Goal: Task Accomplishment & Management: Manage account settings

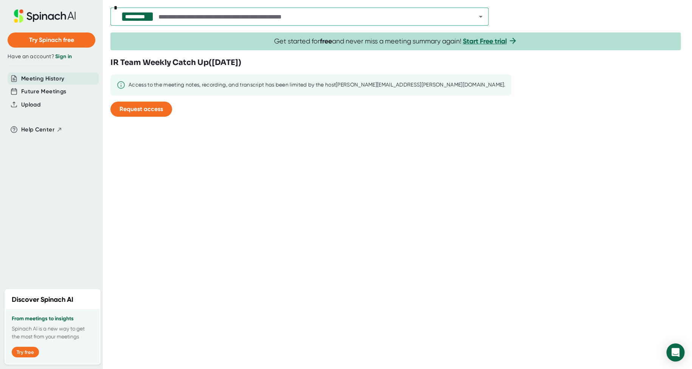
click at [64, 55] on link "Sign in" at bounding box center [63, 56] width 17 height 6
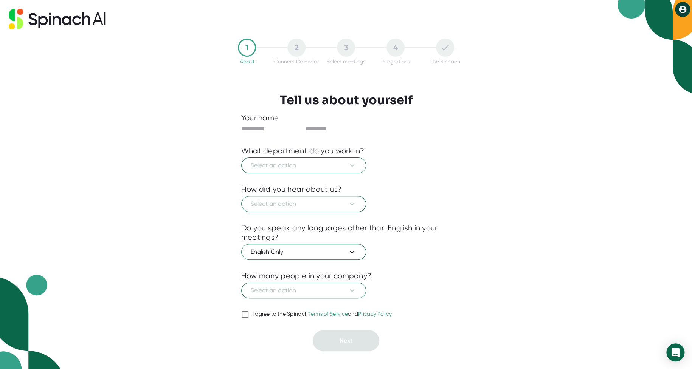
click at [259, 129] on input "text" at bounding box center [271, 129] width 60 height 12
type input "*******"
click at [311, 167] on span "Select an option" at bounding box center [304, 165] width 106 height 9
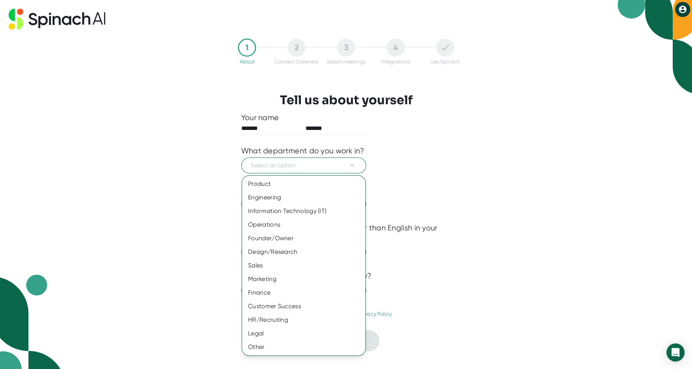
click at [280, 279] on div "Marketing" at bounding box center [303, 279] width 123 height 14
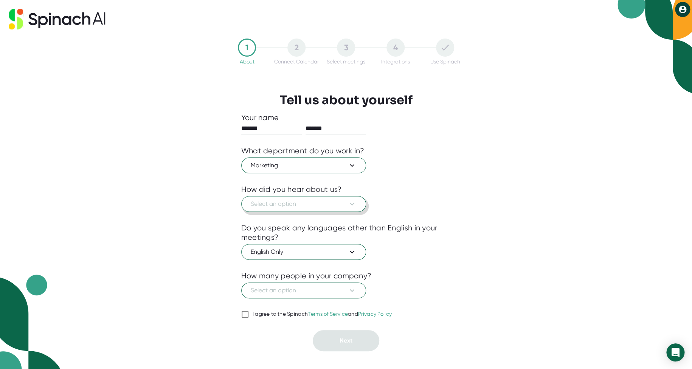
click at [285, 204] on span "Select an option" at bounding box center [304, 204] width 106 height 9
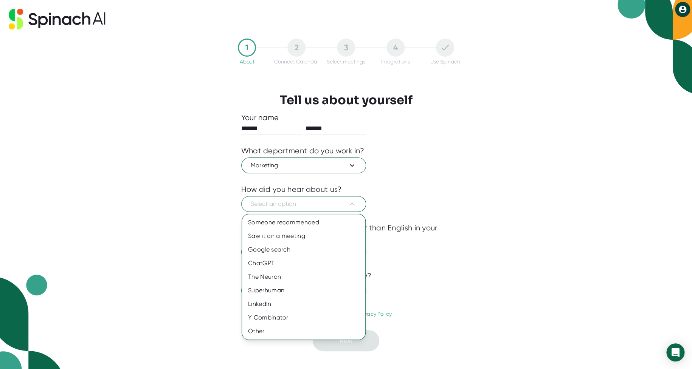
click at [287, 226] on div "Someone recommended" at bounding box center [303, 223] width 123 height 14
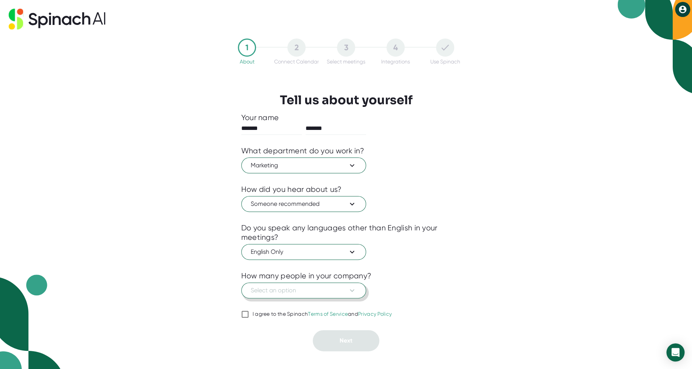
click at [316, 292] on span "Select an option" at bounding box center [304, 290] width 106 height 9
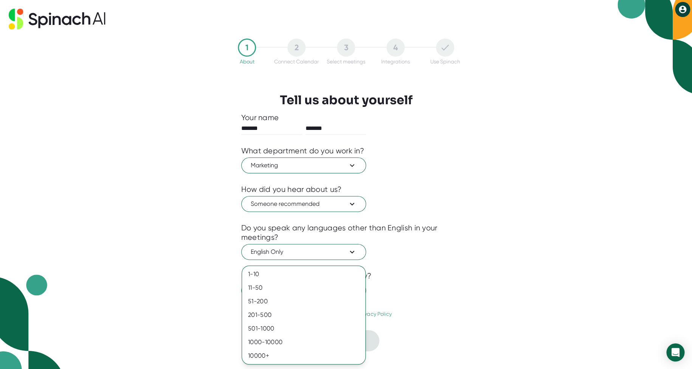
click at [436, 263] on div at bounding box center [346, 184] width 692 height 369
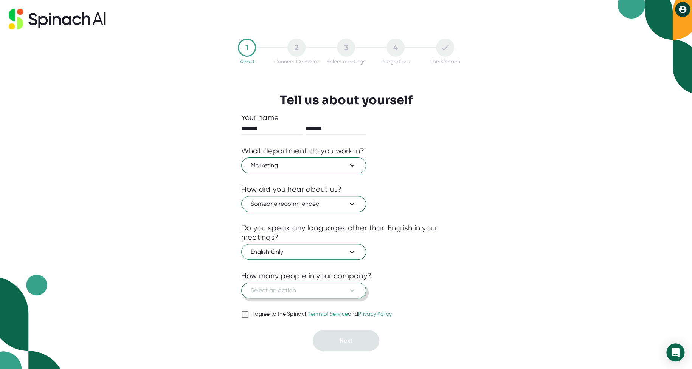
click at [310, 293] on span "Select an option" at bounding box center [304, 290] width 106 height 9
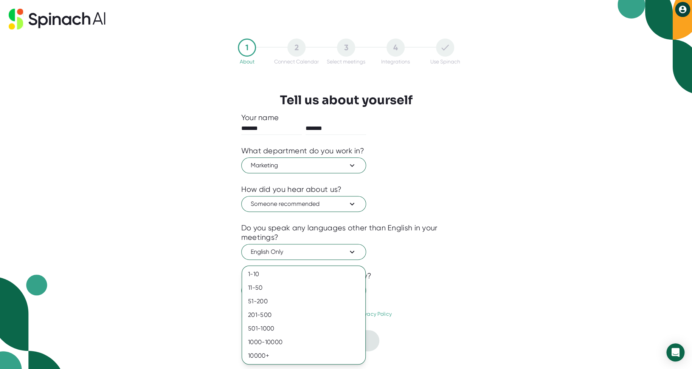
click at [295, 340] on div "1000-10000" at bounding box center [303, 343] width 123 height 14
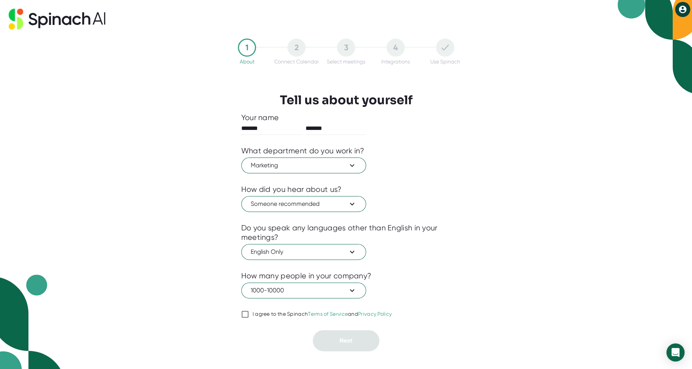
click at [485, 295] on div "1 About 2 Connect Calendar 3 Select meetings 4 Integrations Use Spinach Tell us…" at bounding box center [346, 184] width 692 height 369
click at [243, 316] on input "I agree to the Spinach Terms of Service and Privacy Policy" at bounding box center [245, 314] width 8 height 9
checkbox input "true"
click at [355, 341] on button "Next" at bounding box center [346, 340] width 67 height 21
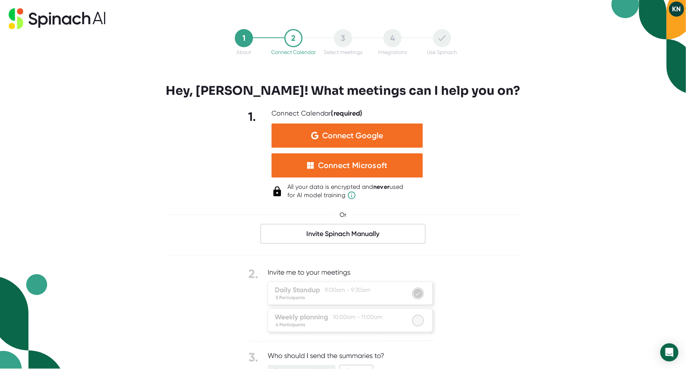
click at [362, 174] on div "Connect Microsoft" at bounding box center [346, 165] width 151 height 24
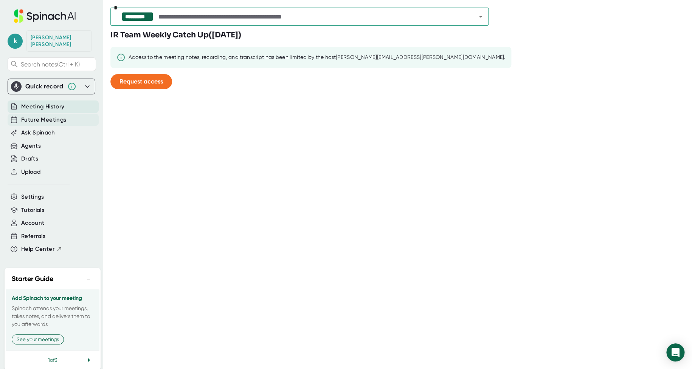
click at [74, 114] on div "Future Meetings" at bounding box center [53, 120] width 91 height 12
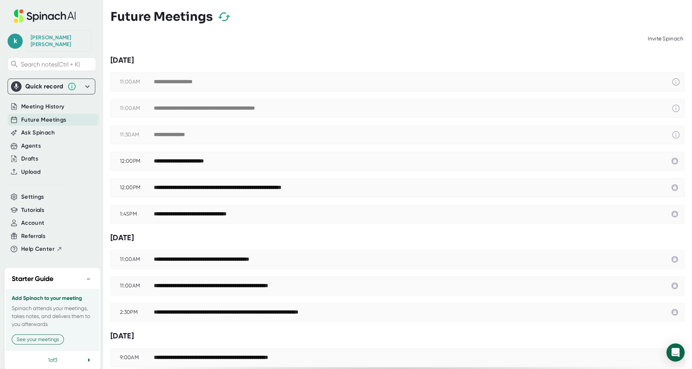
click at [646, 39] on div "Invite Spinach" at bounding box center [665, 39] width 38 height 14
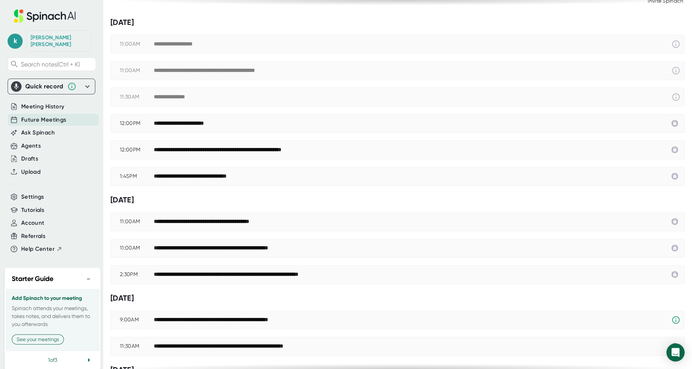
scroll to position [38, 0]
click at [358, 202] on div "[DATE]" at bounding box center [397, 199] width 574 height 9
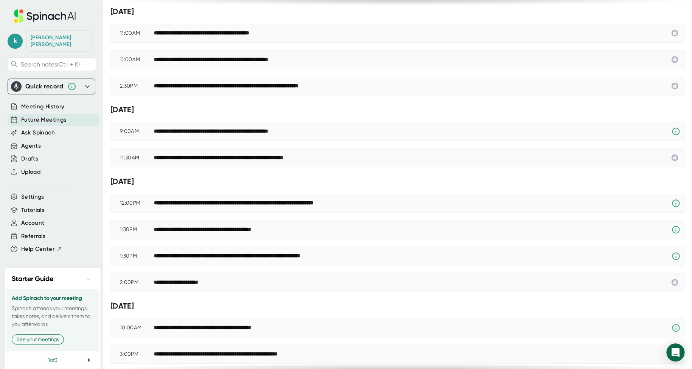
scroll to position [227, 0]
click at [664, 181] on div "[DATE]" at bounding box center [397, 180] width 574 height 9
